Goal: Answer question/provide support

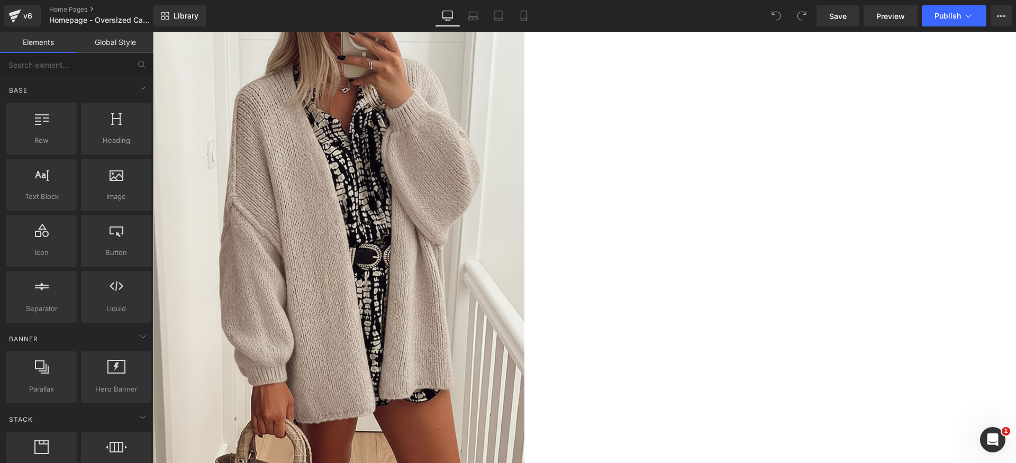
scroll to position [2235, 0]
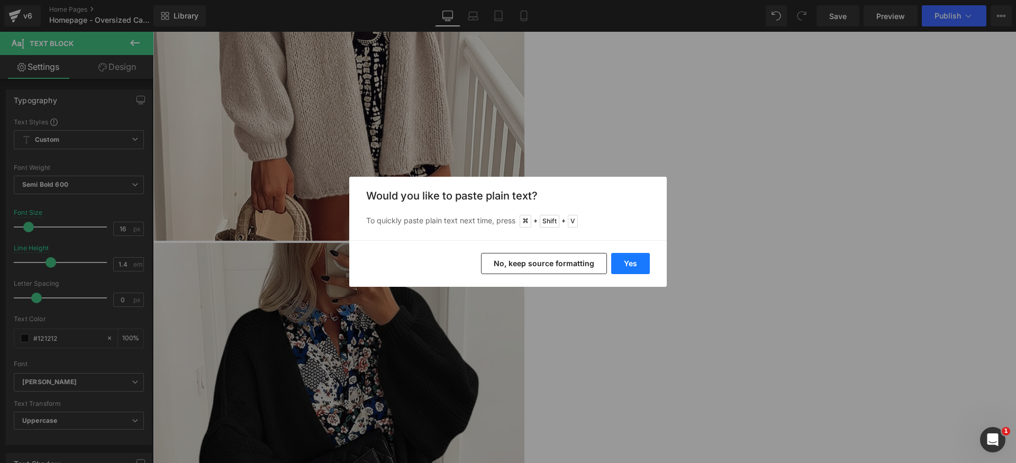
click at [646, 266] on button "Yes" at bounding box center [630, 263] width 39 height 21
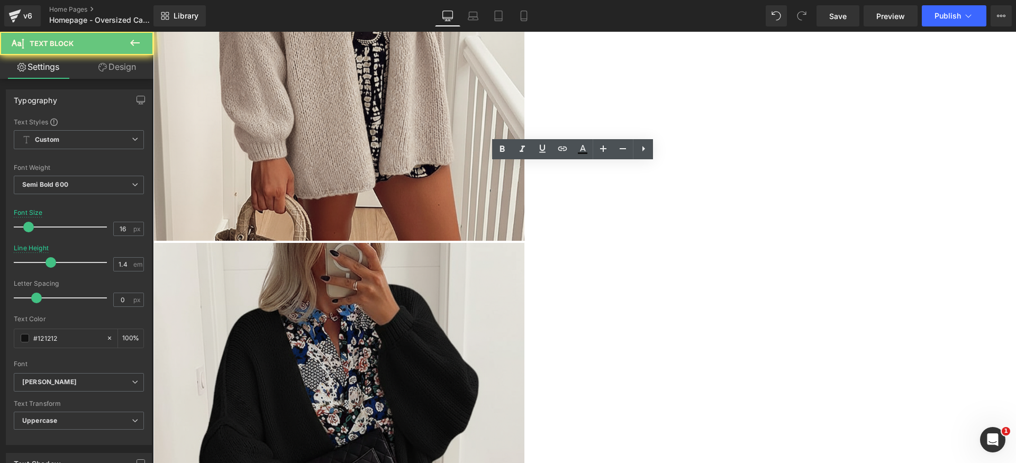
paste div
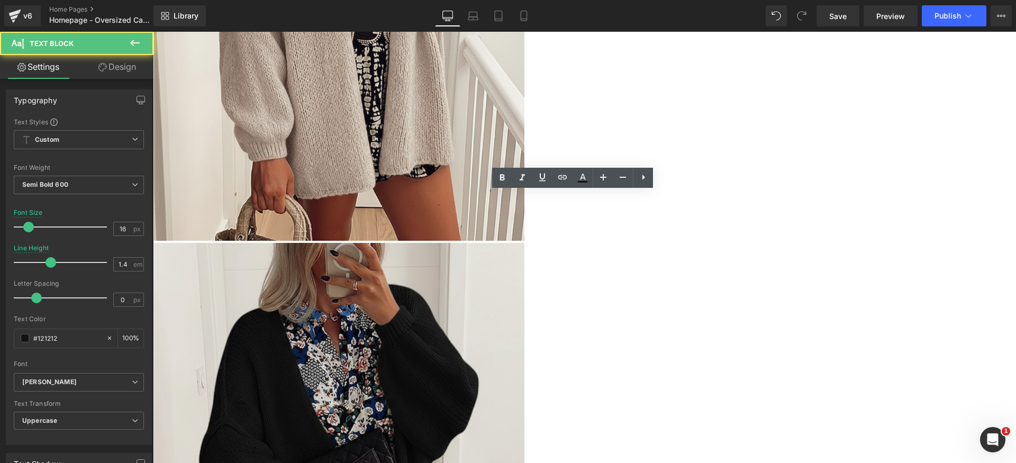
paste div
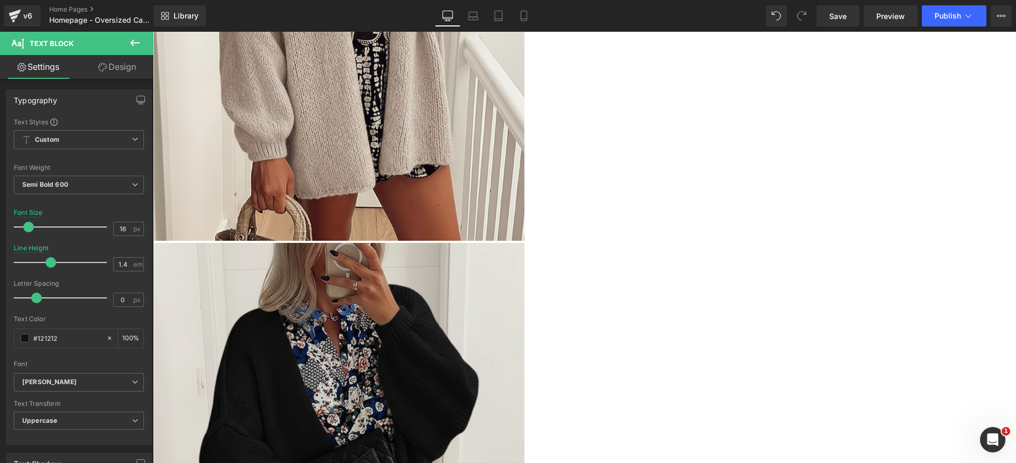
paste div
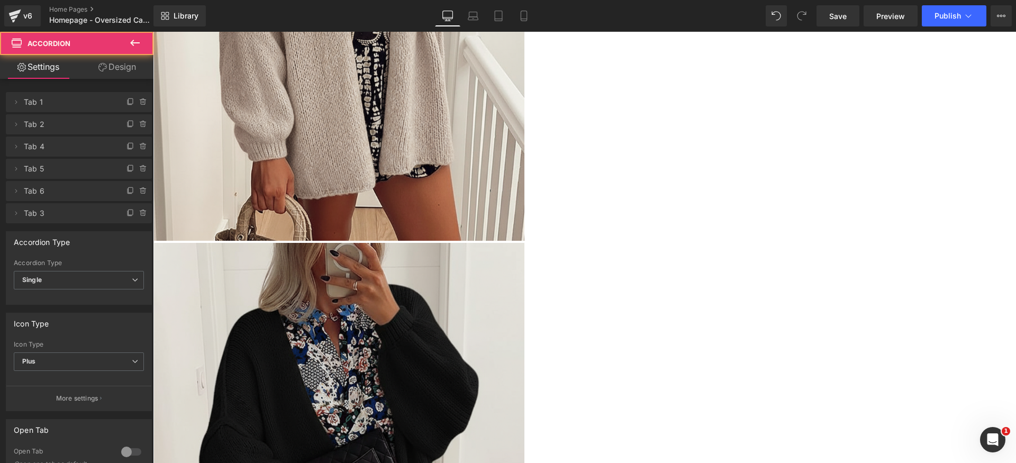
click at [142, 188] on icon at bounding box center [143, 188] width 2 height 1
click at [138, 188] on button "Delete" at bounding box center [131, 192] width 33 height 14
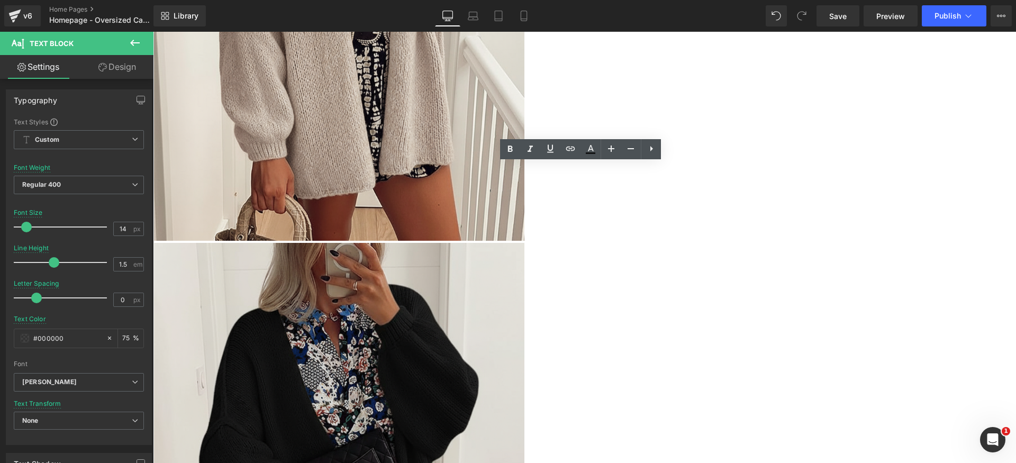
paste div
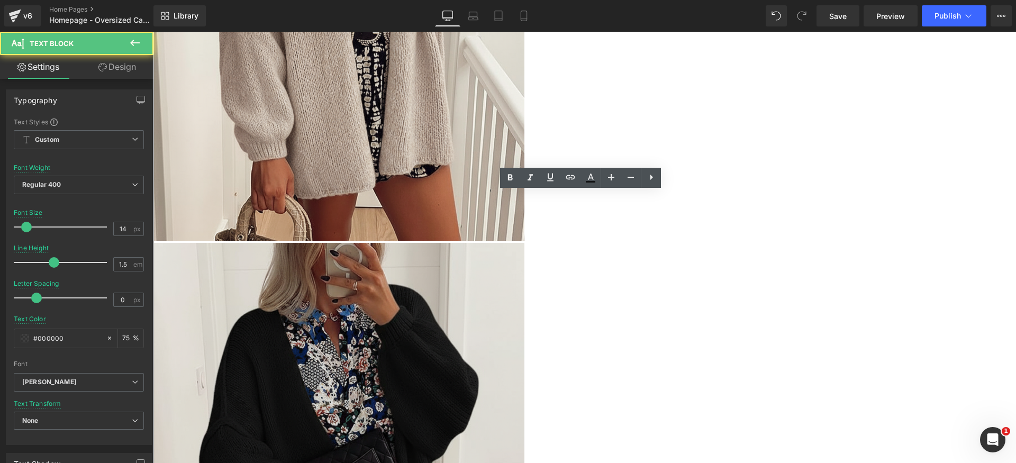
paste div
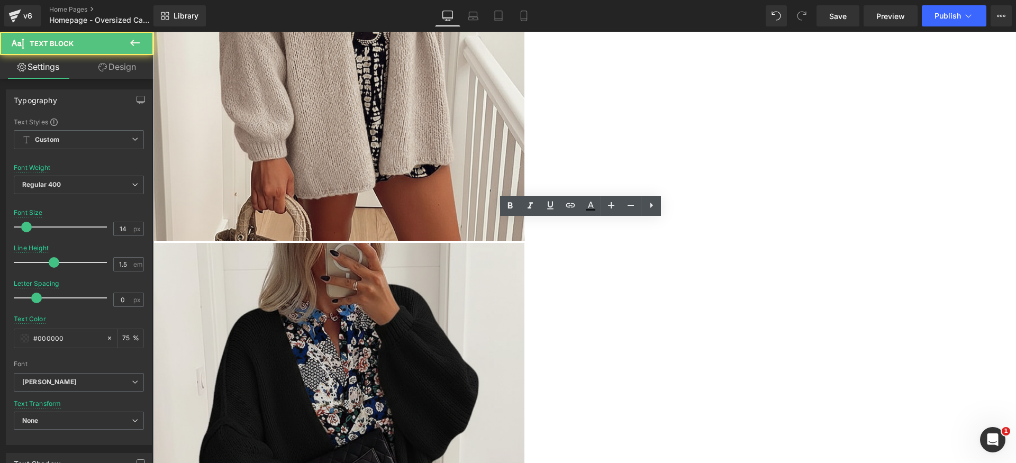
paste div
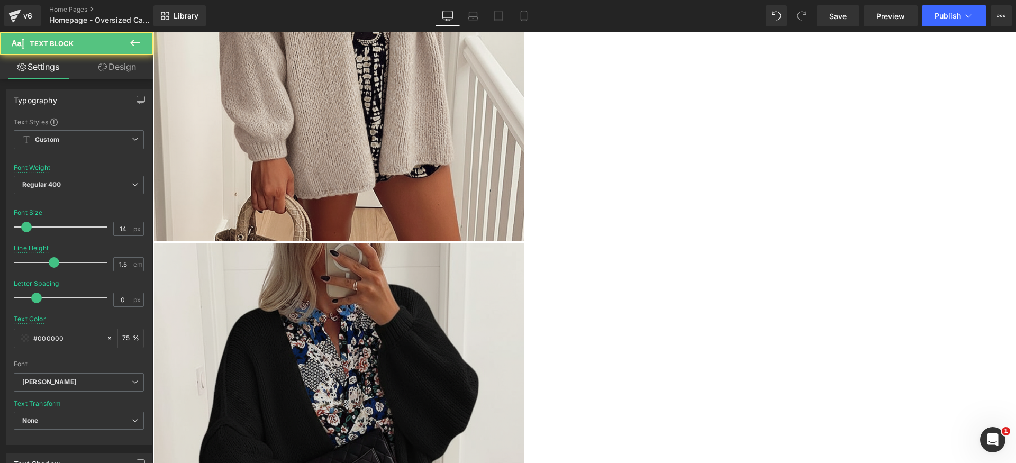
paste div
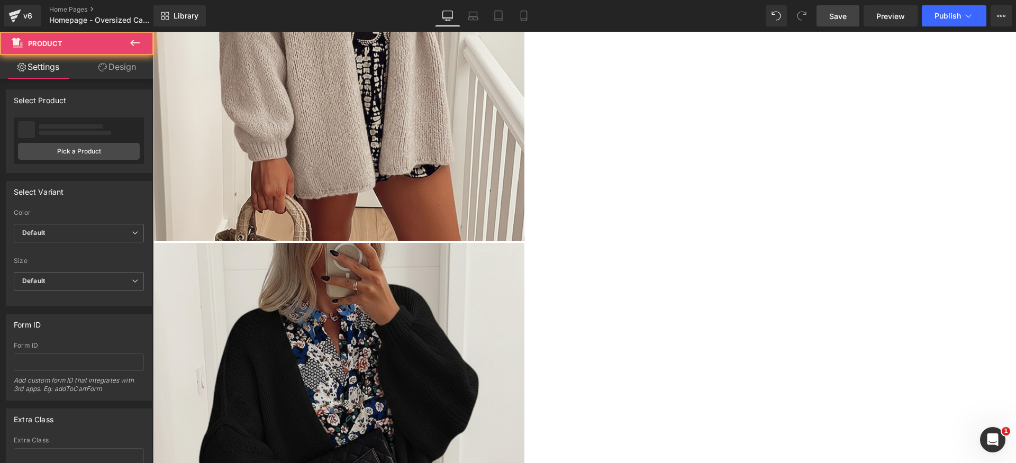
click at [842, 19] on span "Save" at bounding box center [837, 16] width 17 height 11
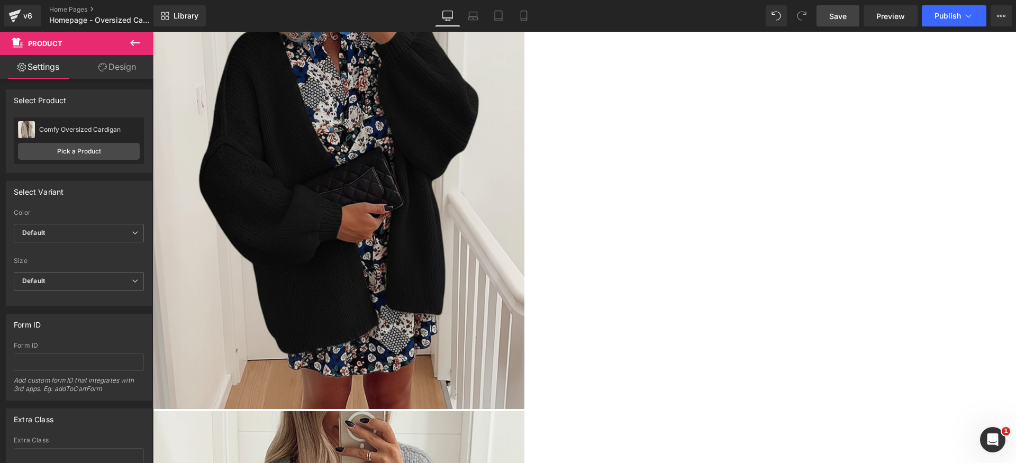
scroll to position [2453, 0]
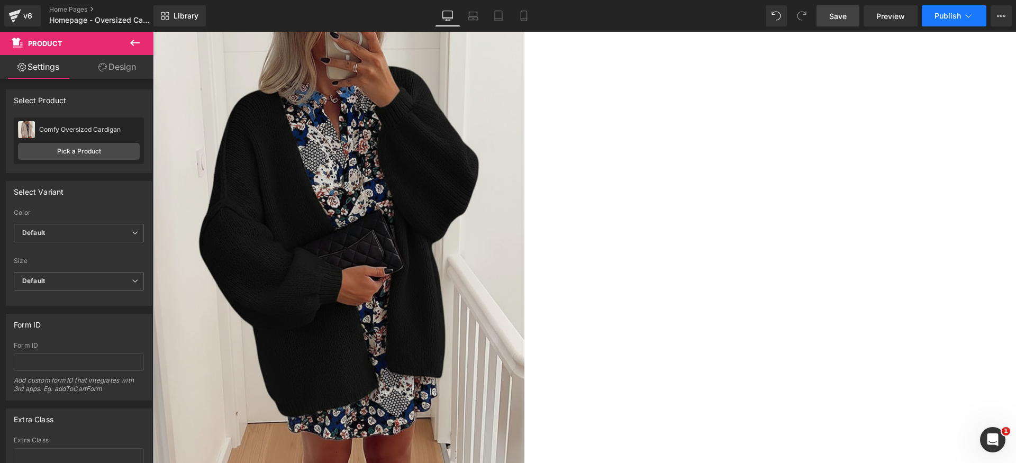
click at [961, 7] on button "Publish" at bounding box center [954, 15] width 65 height 21
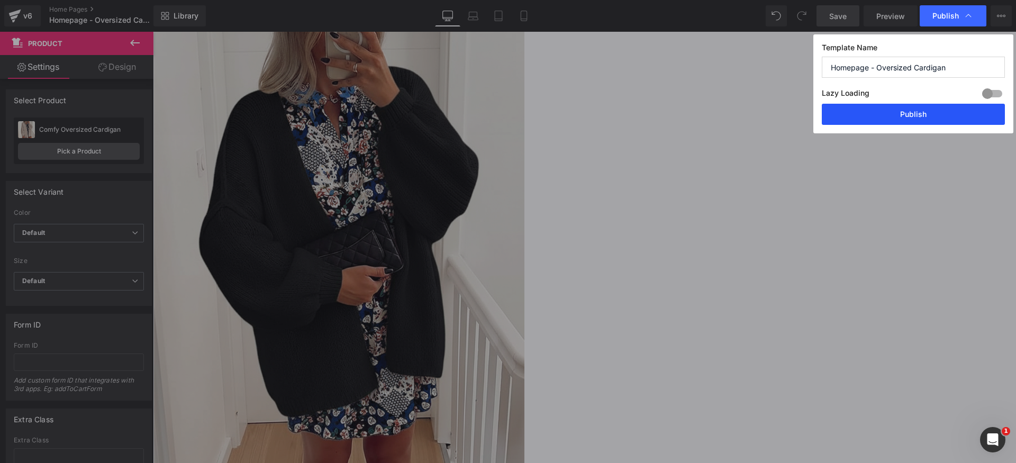
click at [925, 114] on button "Publish" at bounding box center [913, 114] width 183 height 21
